Goal: Information Seeking & Learning: Understand process/instructions

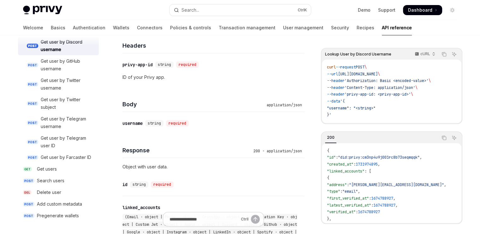
scroll to position [160, 0]
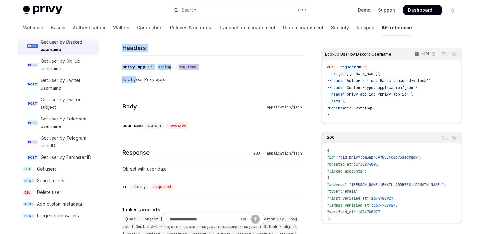
drag, startPoint x: 122, startPoint y: 48, endPoint x: 136, endPoint y: 75, distance: 31.0
click at [136, 75] on div "Headers ​ privy-app-id string required ID of your Privy app." at bounding box center [213, 61] width 182 height 59
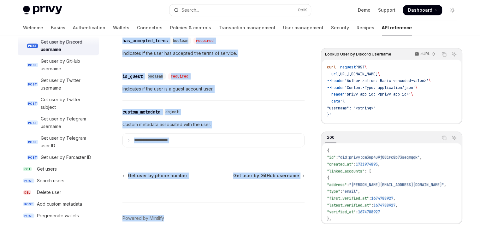
scroll to position [597, 0]
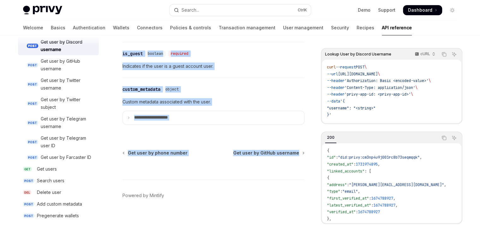
drag, startPoint x: 124, startPoint y: 65, endPoint x: 219, endPoint y: 163, distance: 136.5
copy div "Get user by Discord username OpenAI Open in ChatGPT Looks up a user by their Di…"
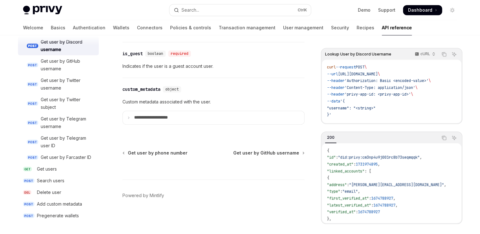
click at [233, 180] on footer "Powered by Mintlify" at bounding box center [213, 206] width 182 height 55
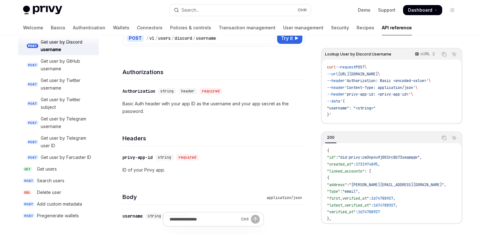
scroll to position [0, 0]
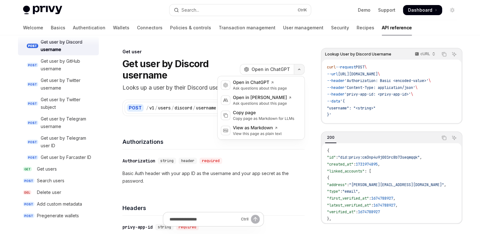
click at [299, 71] on button "button" at bounding box center [299, 69] width 11 height 11
click at [274, 49] on div "Get user" at bounding box center [213, 52] width 182 height 6
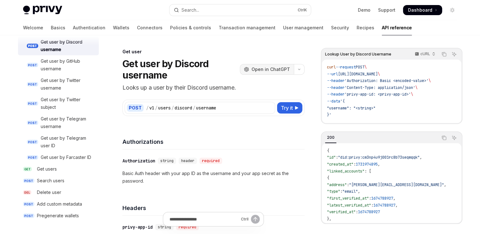
click at [282, 70] on span "Open in ChatGPT" at bounding box center [270, 69] width 38 height 6
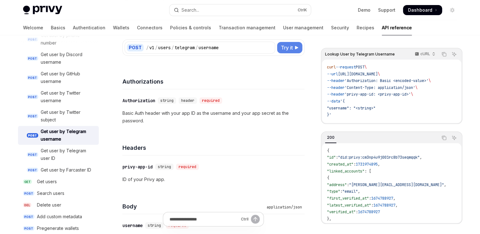
click at [288, 44] on span "Try it" at bounding box center [287, 48] width 12 height 8
type textarea "*"
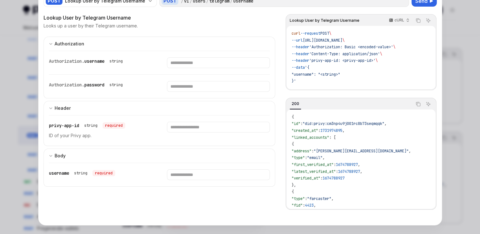
scroll to position [26, 0]
click at [209, 64] on input "Enter username" at bounding box center [218, 62] width 103 height 11
type input "*****"
click at [190, 85] on input "Enter password" at bounding box center [209, 86] width 97 height 11
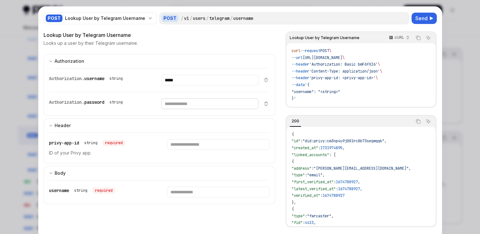
scroll to position [9, 0]
click at [447, 10] on div at bounding box center [240, 117] width 480 height 234
type textarea "*"
